Goal: Contribute content

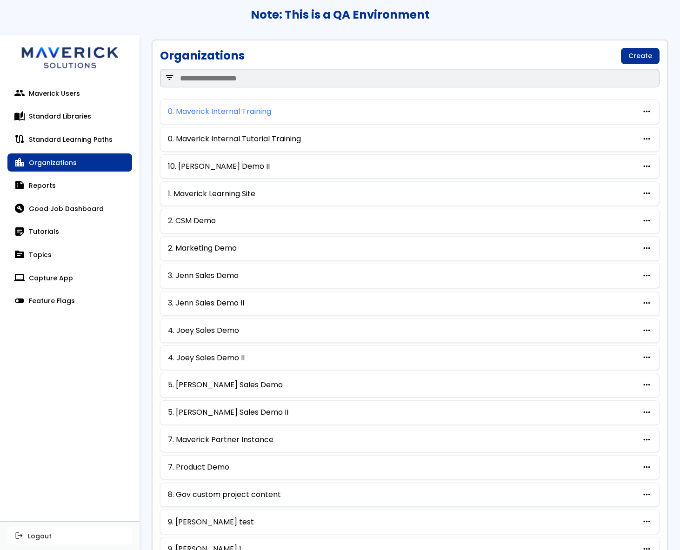
click at [218, 114] on link "0. Maverick Internal Training" at bounding box center [219, 111] width 103 height 8
click at [50, 230] on link "sticky_note_2 Tutorials" at bounding box center [69, 232] width 125 height 19
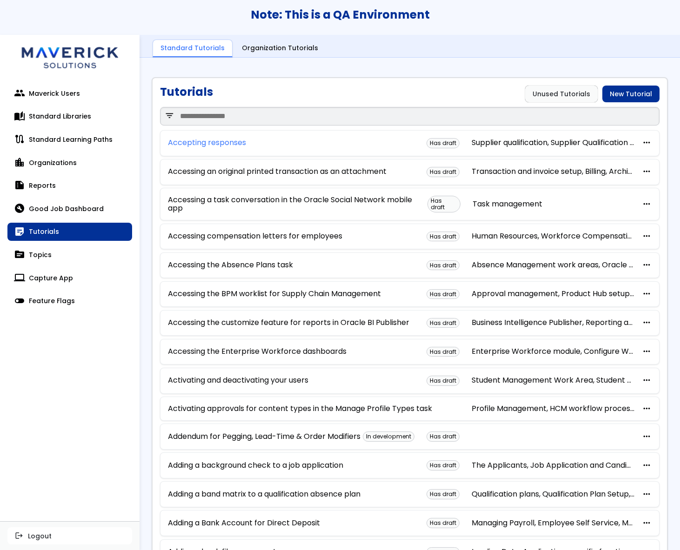
click at [203, 147] on link "Accepting responses" at bounding box center [207, 143] width 78 height 8
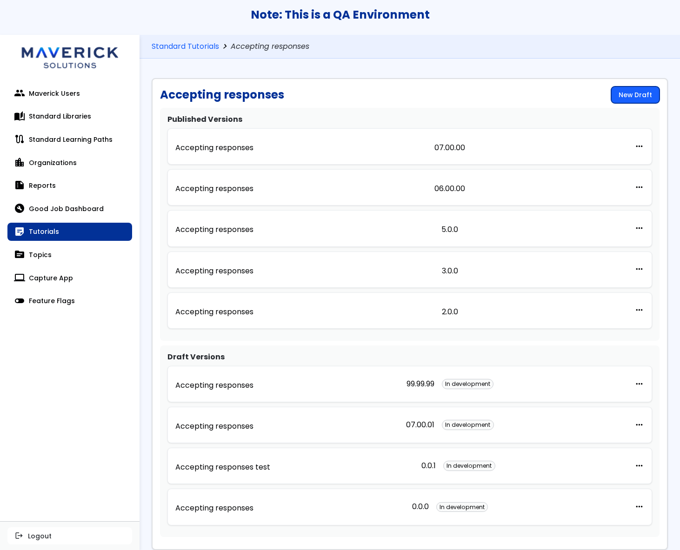
click at [638, 89] on link "New Draft" at bounding box center [635, 94] width 48 height 17
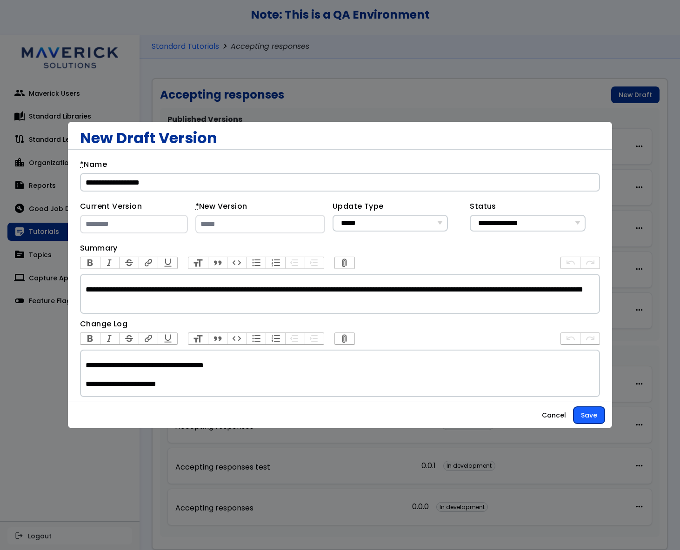
click at [587, 408] on button "Save" at bounding box center [588, 415] width 31 height 17
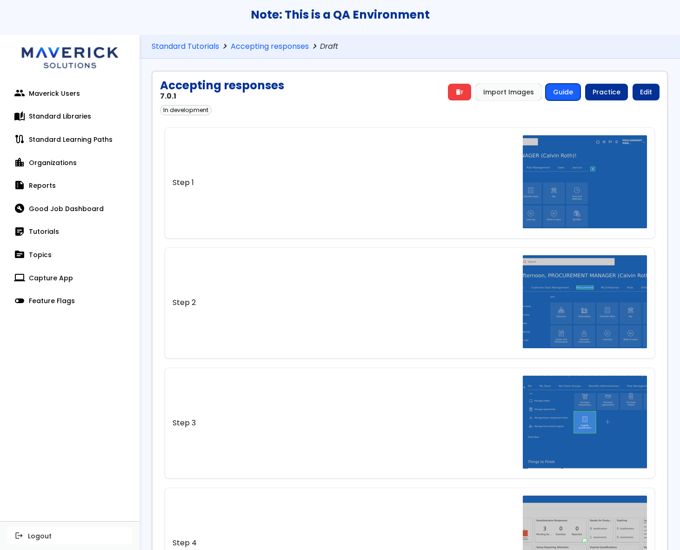
click at [549, 92] on link "Guide" at bounding box center [562, 92] width 35 height 17
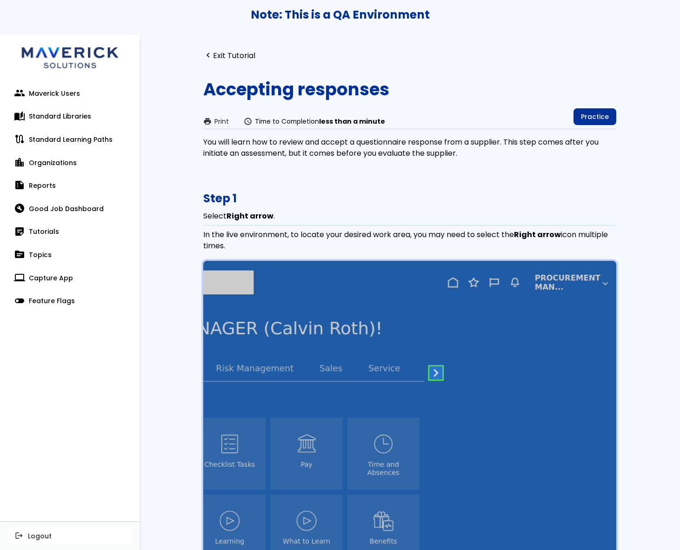
click at [228, 57] on link "navigate_before Exit Tutorial" at bounding box center [229, 55] width 52 height 9
